Goal: Check status

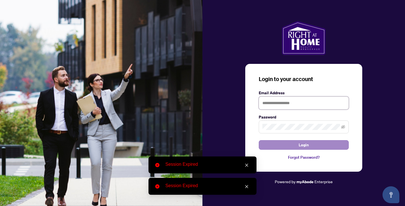
type input "**********"
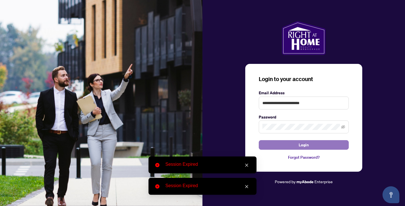
click at [296, 145] on button "Login" at bounding box center [304, 145] width 90 height 10
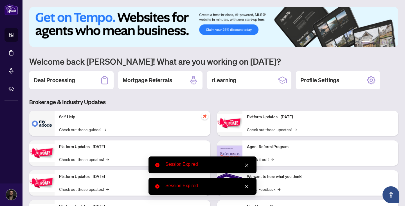
click at [251, 165] on div "Session Expired" at bounding box center [203, 164] width 108 height 17
click at [247, 166] on icon "close" at bounding box center [247, 165] width 4 height 4
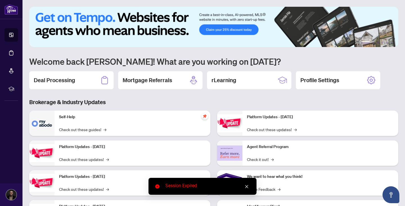
click at [242, 185] on div "Session Expired" at bounding box center [207, 185] width 84 height 7
click at [248, 185] on icon "close" at bounding box center [247, 187] width 4 height 4
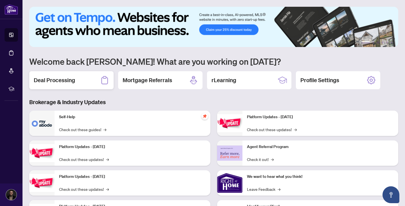
click at [55, 83] on h2 "Deal Processing" at bounding box center [54, 80] width 41 height 8
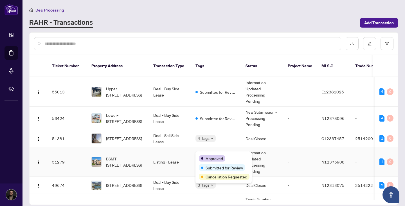
click at [265, 156] on td "Information Updated - Processing Pending" at bounding box center [262, 162] width 42 height 30
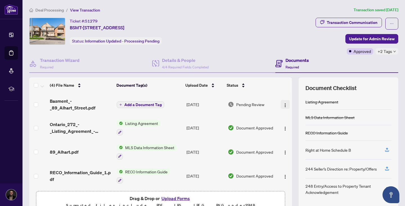
click at [285, 106] on img "button" at bounding box center [285, 105] width 5 height 5
